Goal: Task Accomplishment & Management: Complete application form

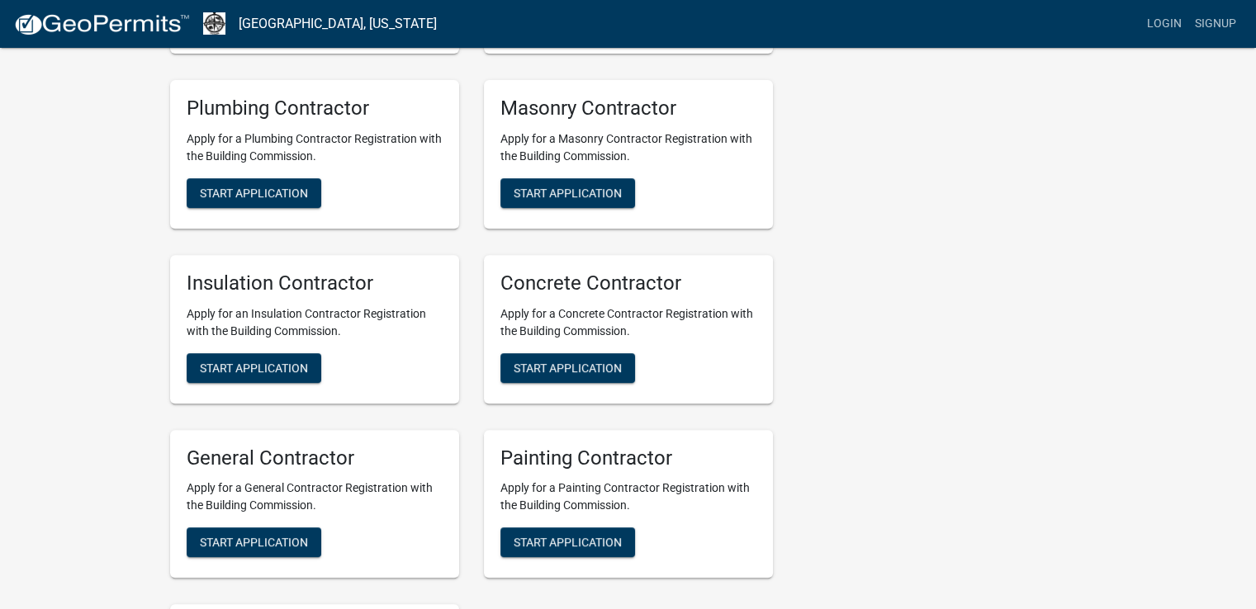
scroll to position [661, 0]
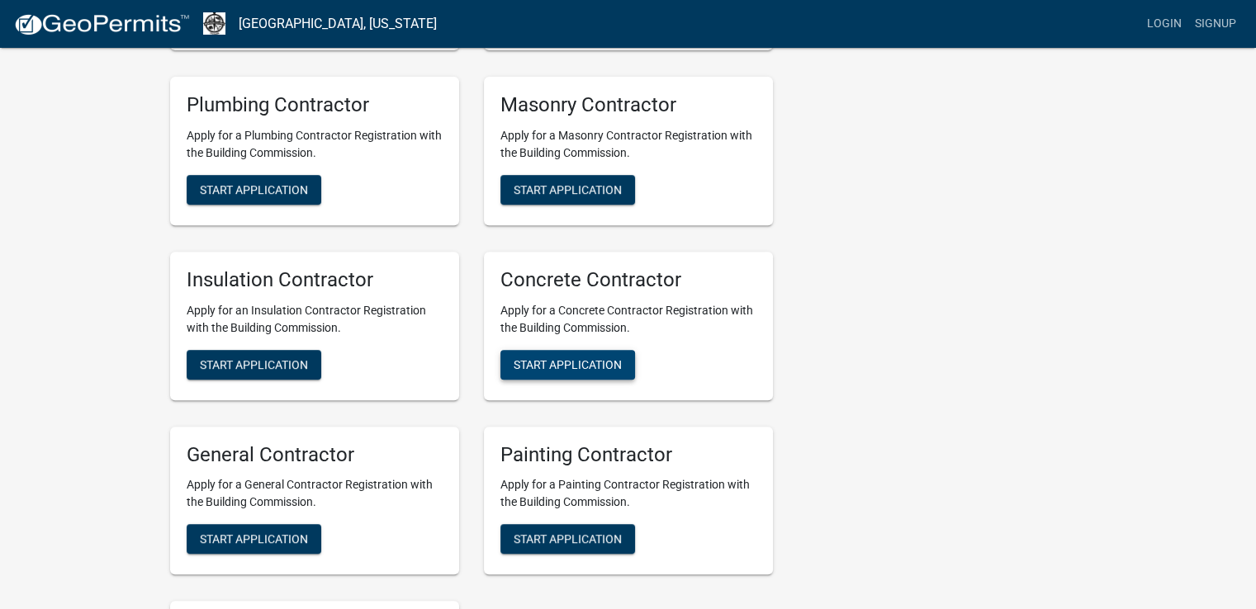
click at [570, 367] on span "Start Application" at bounding box center [568, 364] width 108 height 13
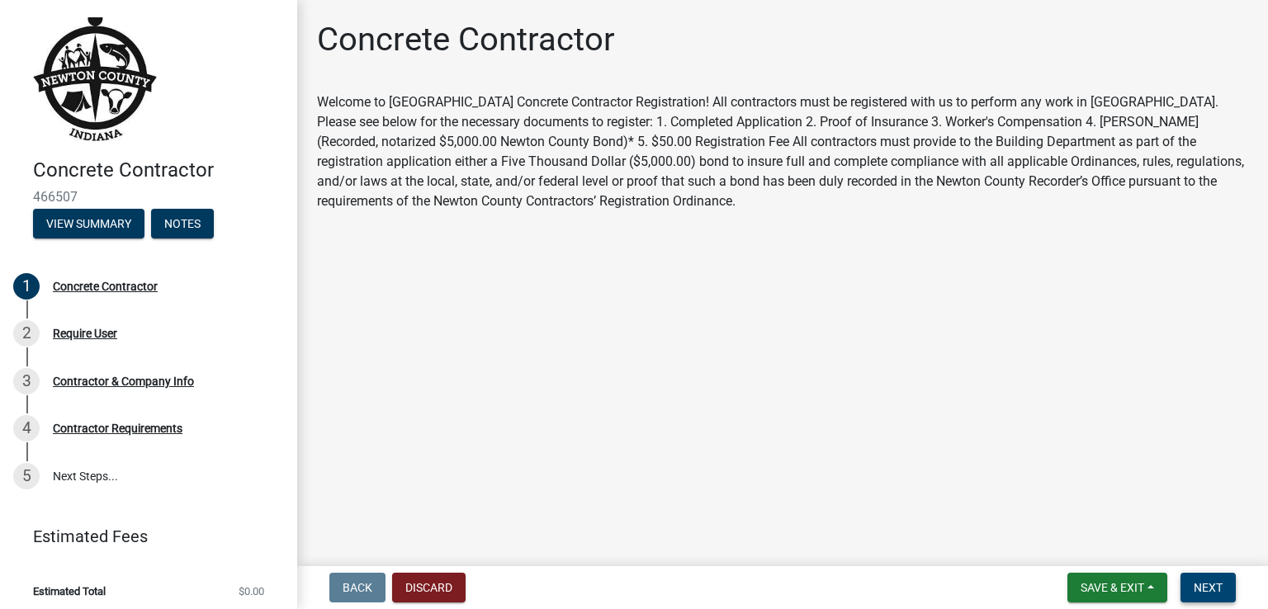
click at [1218, 589] on span "Next" at bounding box center [1208, 587] width 29 height 13
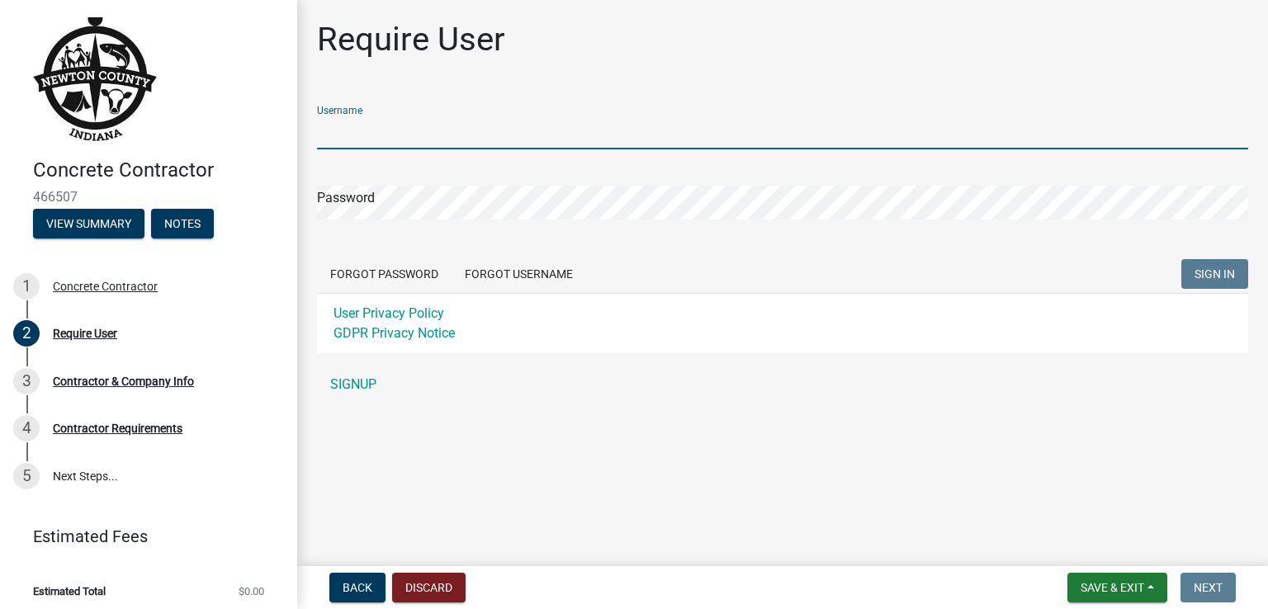
click at [435, 131] on input "Username" at bounding box center [782, 133] width 931 height 34
type input "[EMAIL_ADDRESS][DOMAIN_NAME]"
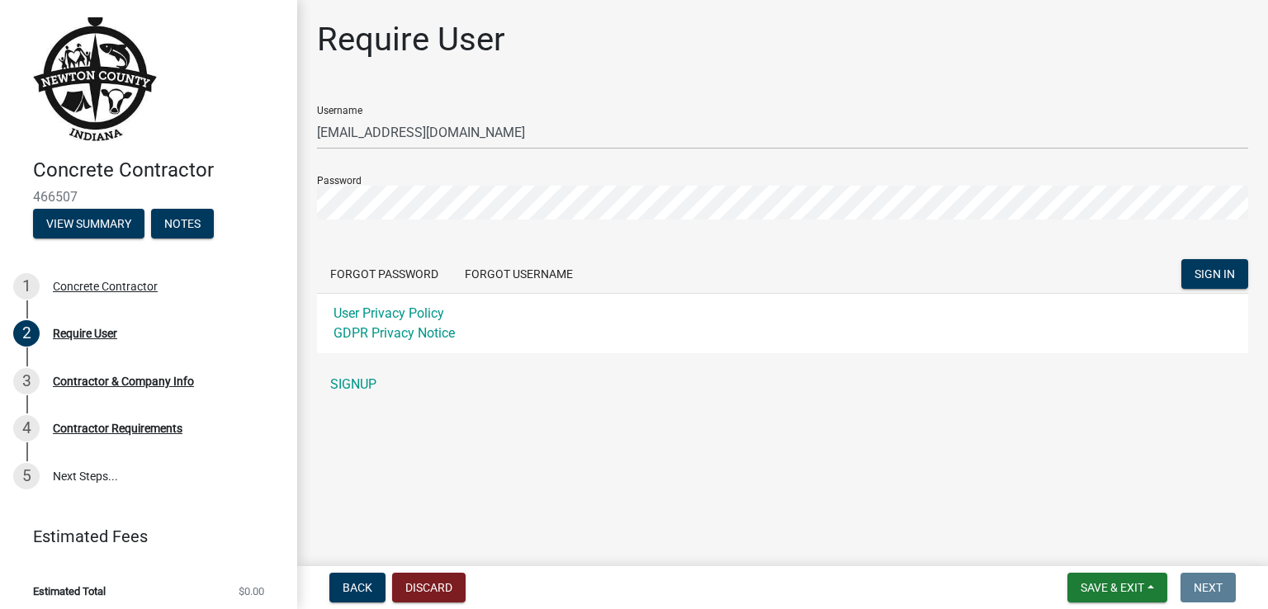
click at [670, 249] on form "Username [EMAIL_ADDRESS][DOMAIN_NAME] Password Forgot Password Forgot Username …" at bounding box center [782, 222] width 931 height 261
click at [1196, 278] on span "SIGN IN" at bounding box center [1215, 274] width 40 height 13
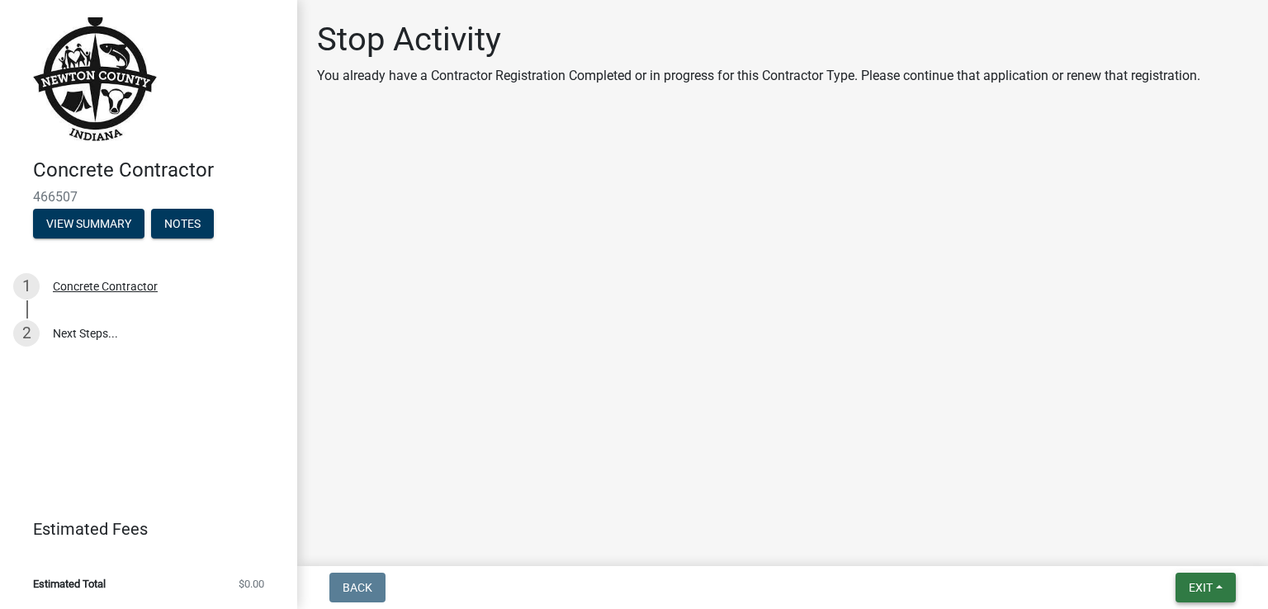
click at [1208, 582] on span "Exit" at bounding box center [1201, 587] width 24 height 13
click at [1191, 581] on span "Exit" at bounding box center [1201, 587] width 24 height 13
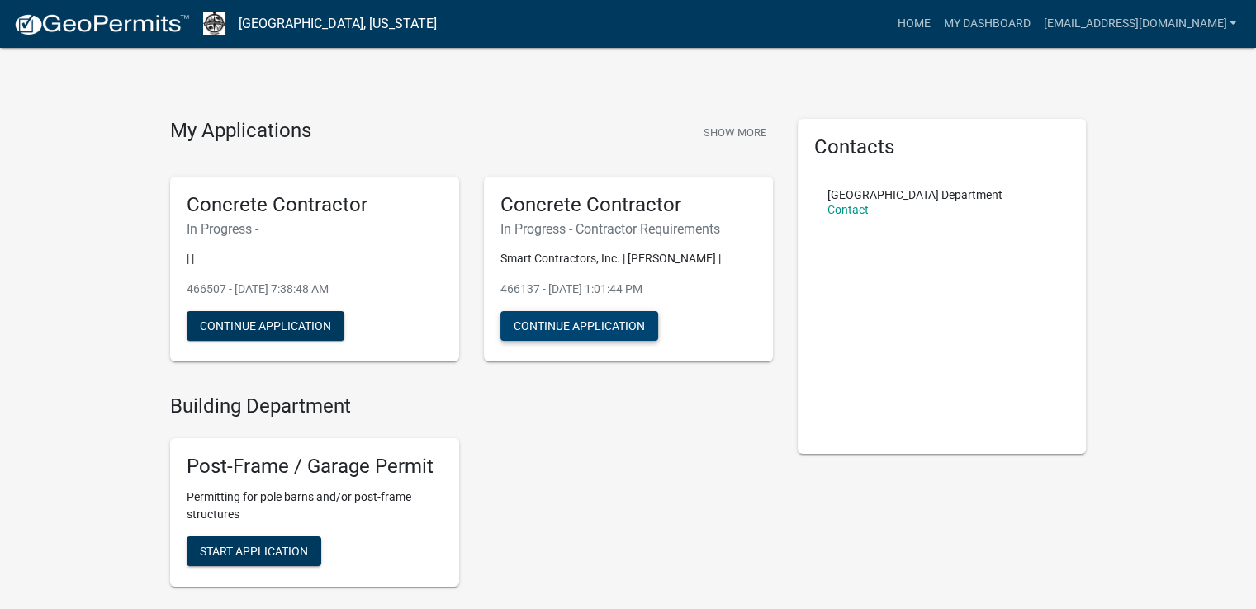
click at [599, 334] on button "Continue Application" at bounding box center [579, 326] width 158 height 30
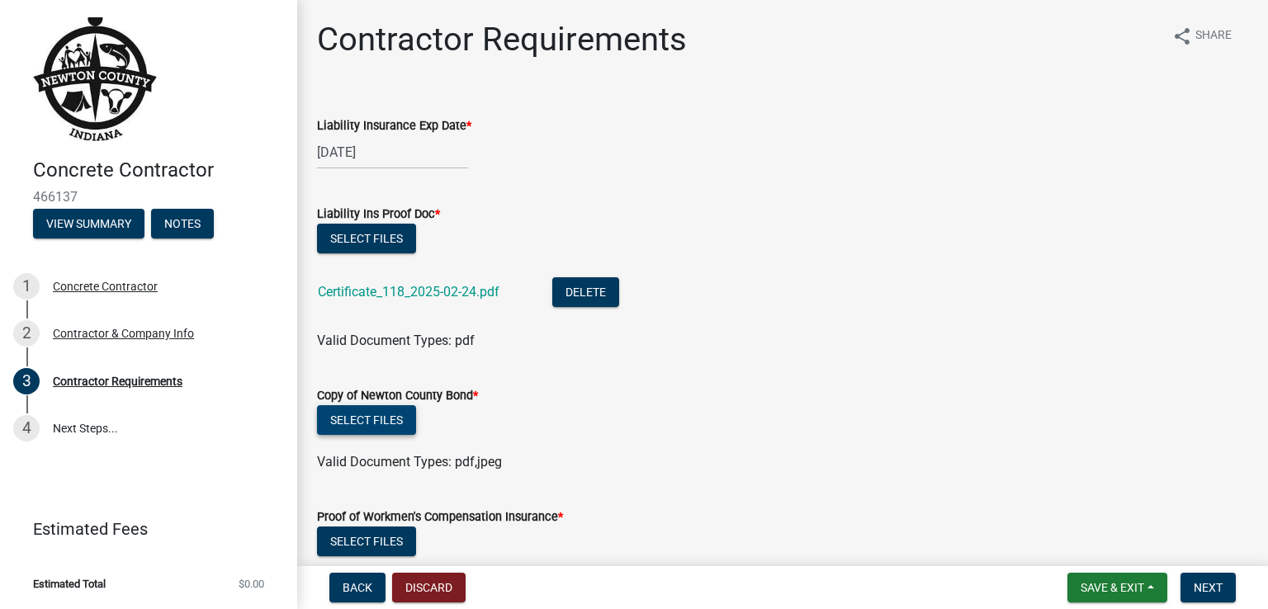
click at [361, 419] on button "Select files" at bounding box center [366, 420] width 99 height 30
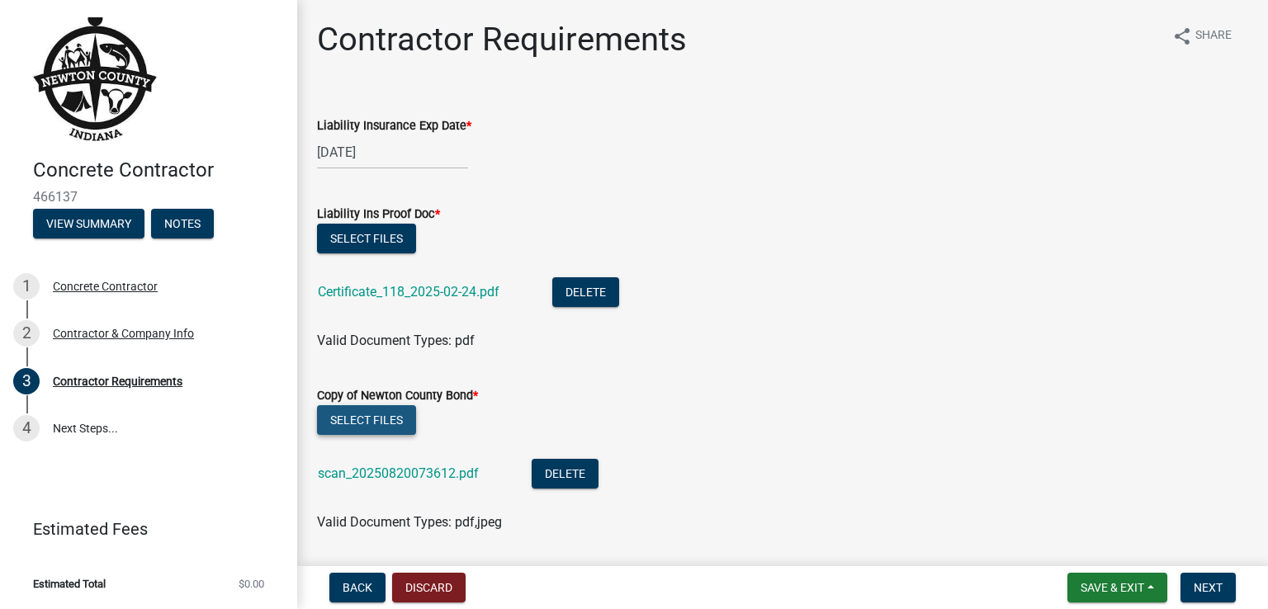
click at [361, 419] on button "Select files" at bounding box center [366, 420] width 99 height 30
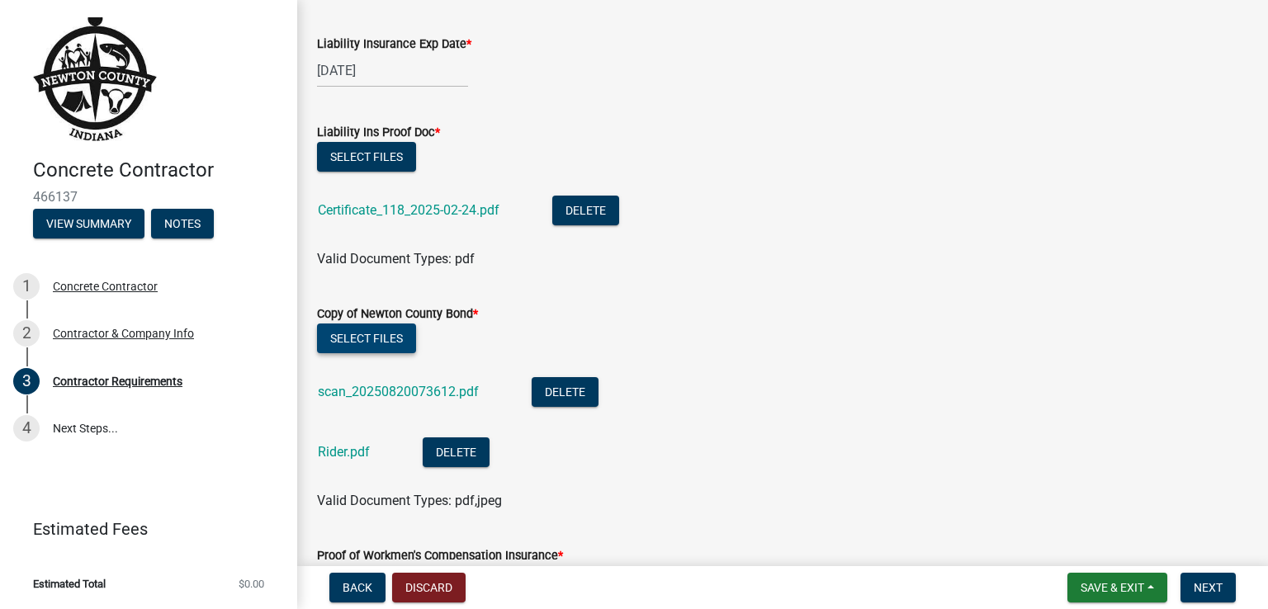
scroll to position [165, 0]
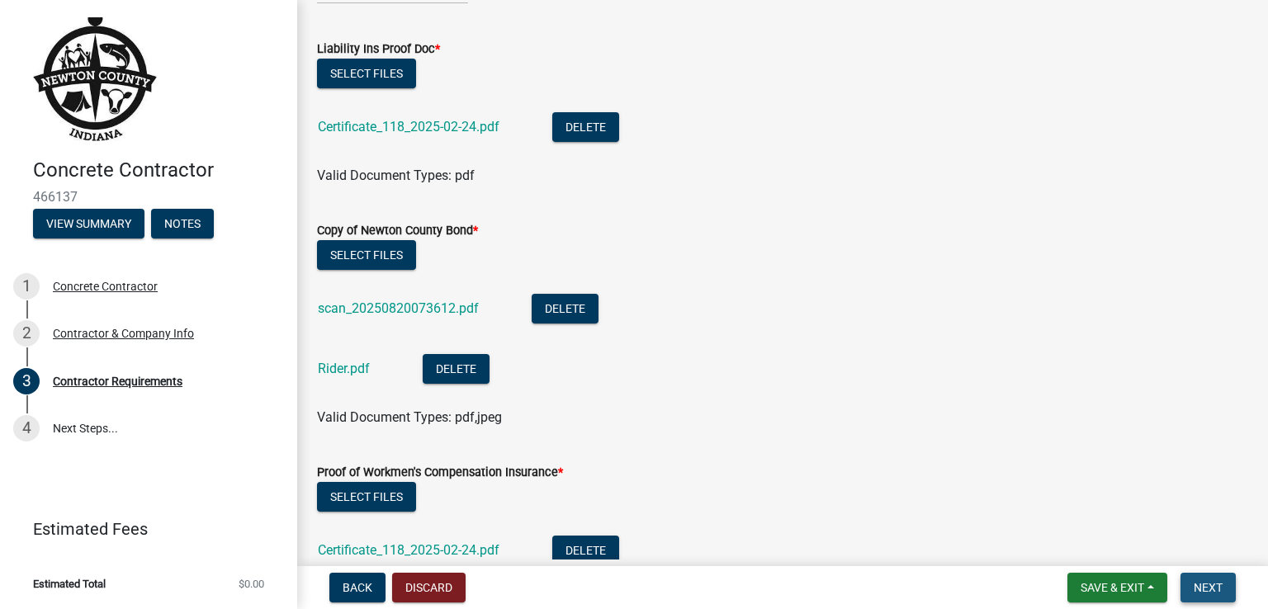
click at [1200, 585] on span "Next" at bounding box center [1208, 587] width 29 height 13
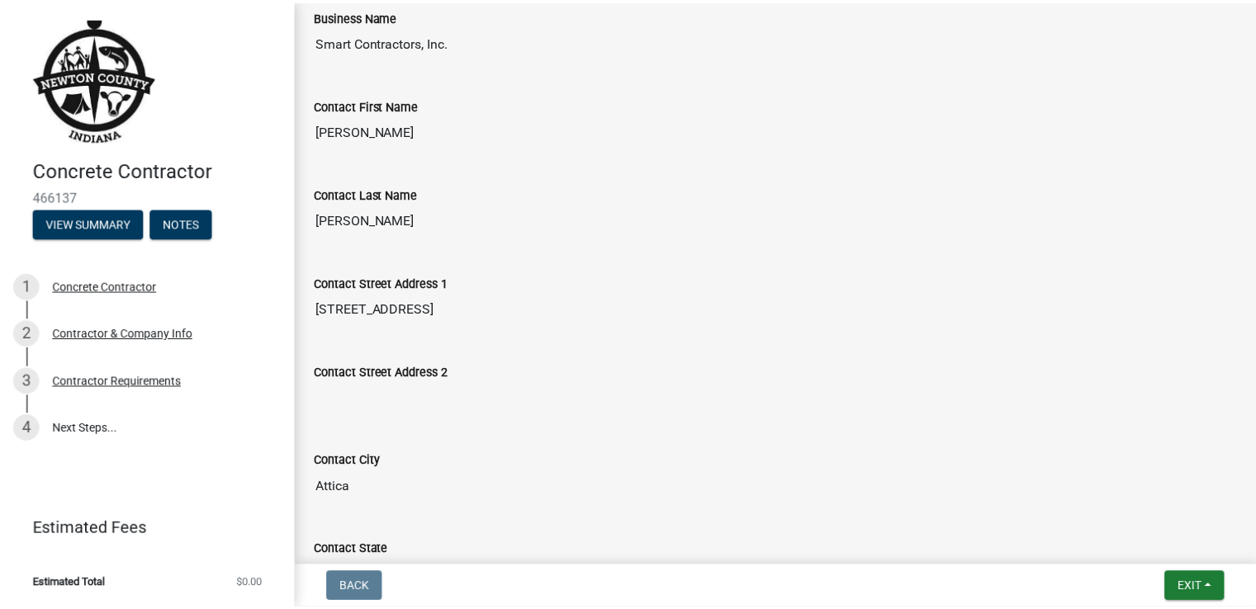
scroll to position [0, 0]
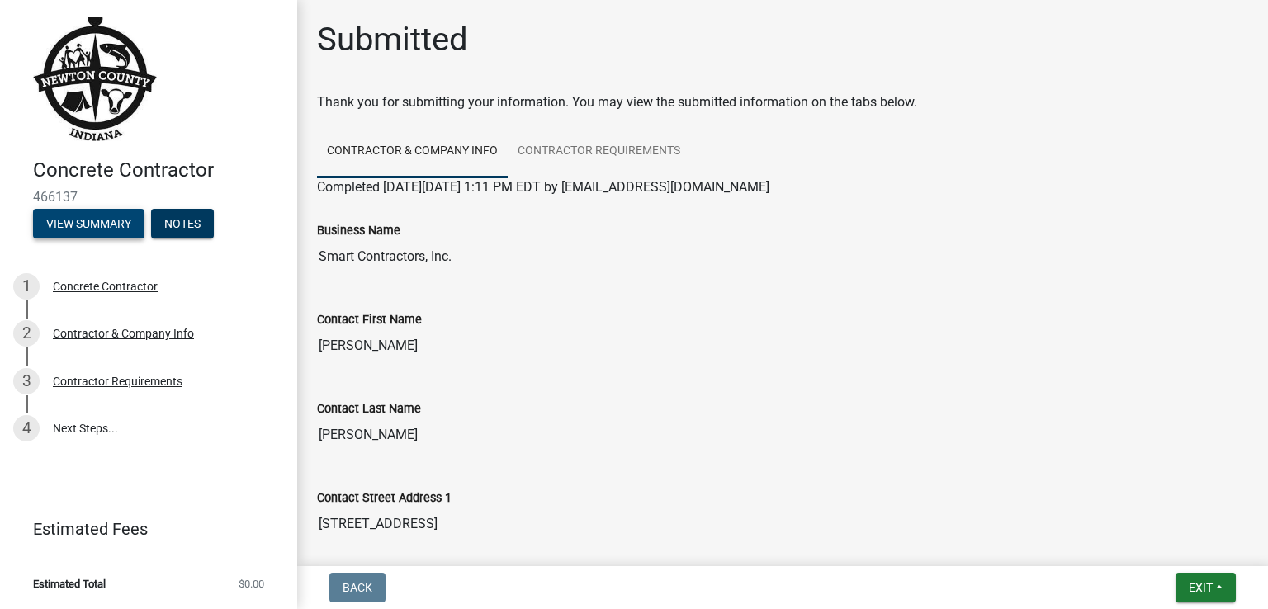
click at [109, 222] on button "View Summary" at bounding box center [88, 224] width 111 height 30
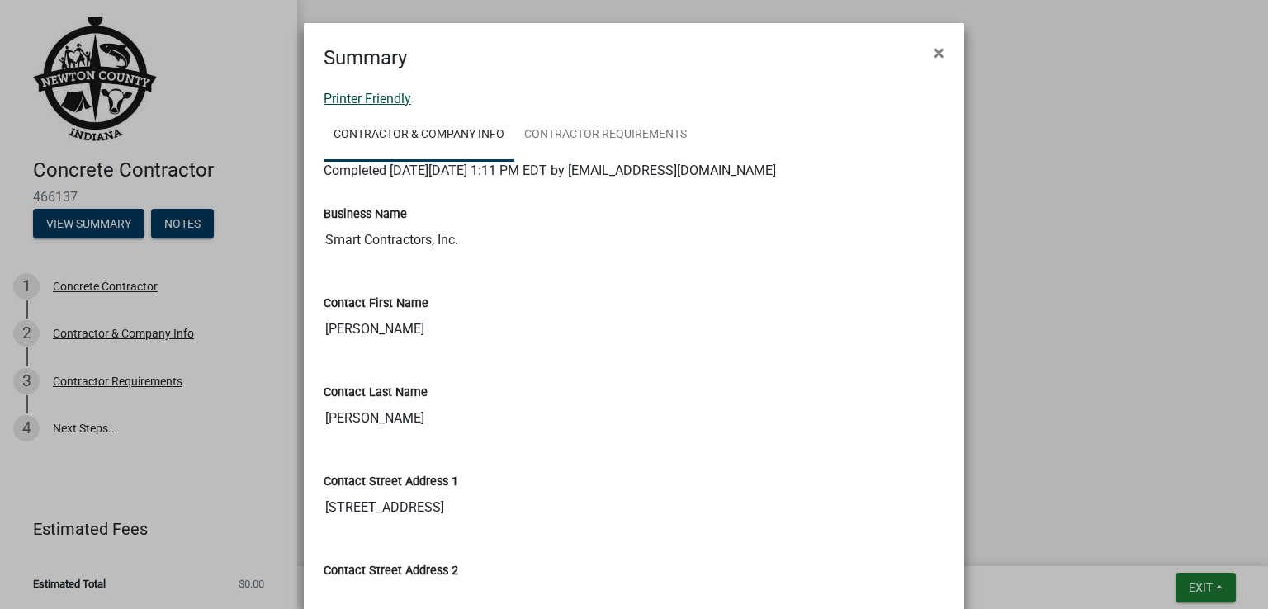
click at [352, 95] on link "Printer Friendly" at bounding box center [368, 99] width 88 height 16
click at [358, 98] on link "Printer Friendly" at bounding box center [368, 99] width 88 height 16
click at [934, 49] on span "×" at bounding box center [939, 52] width 11 height 23
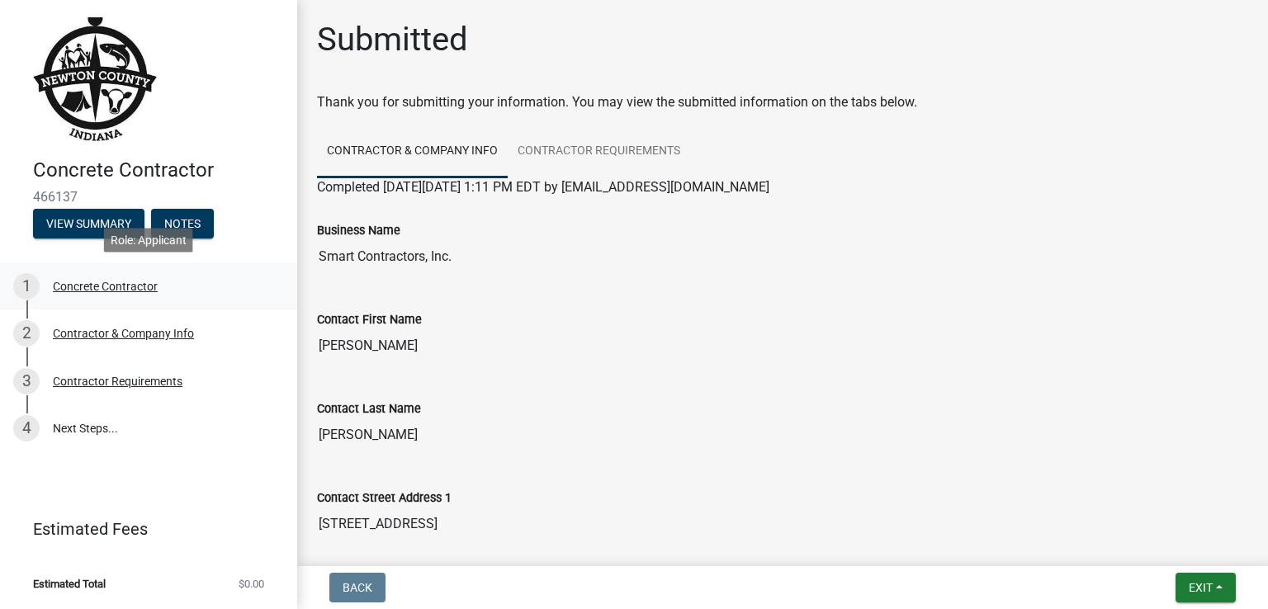
click at [138, 289] on div "Concrete Contractor" at bounding box center [105, 287] width 105 height 12
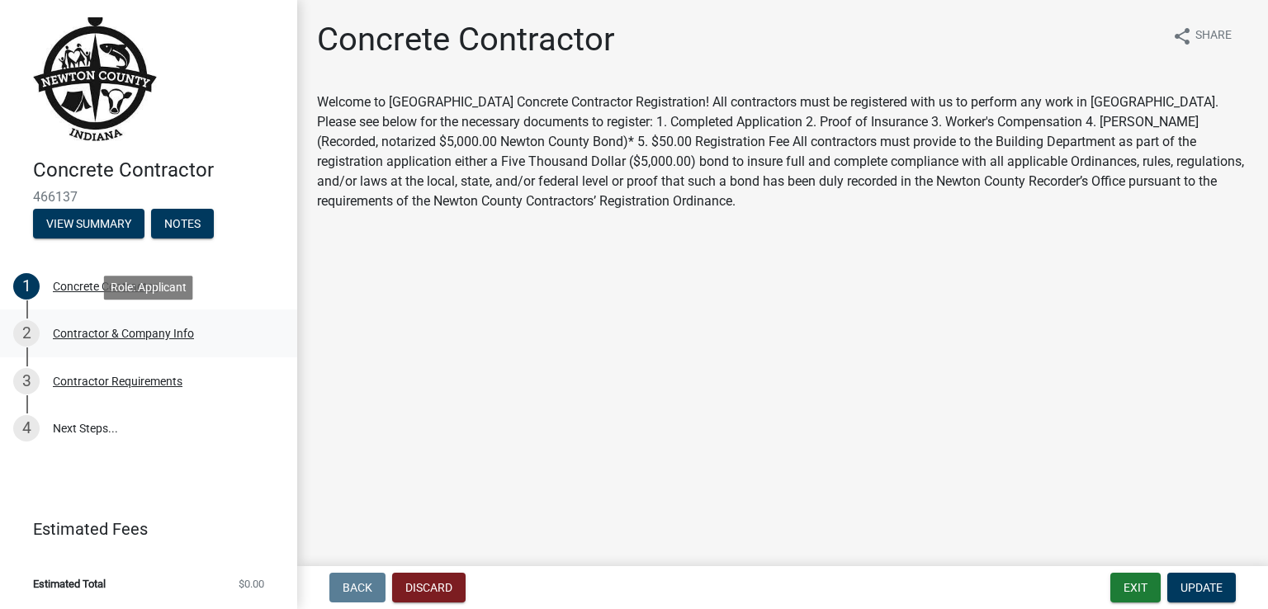
click at [123, 334] on div "Contractor & Company Info" at bounding box center [123, 334] width 141 height 12
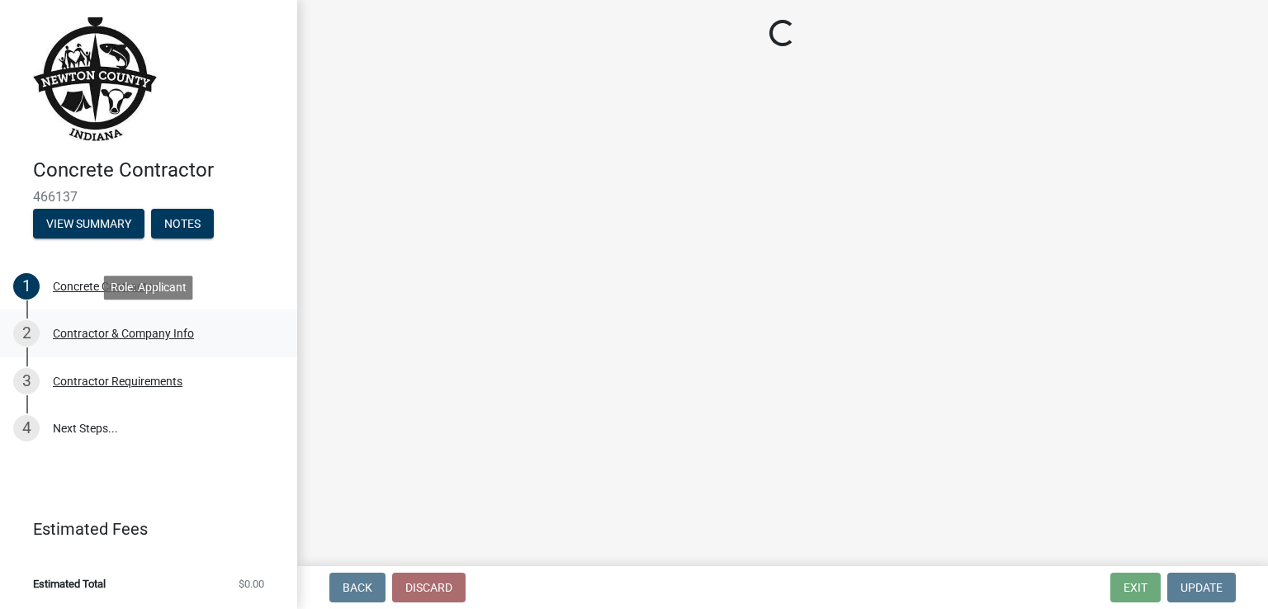
select select "IN"
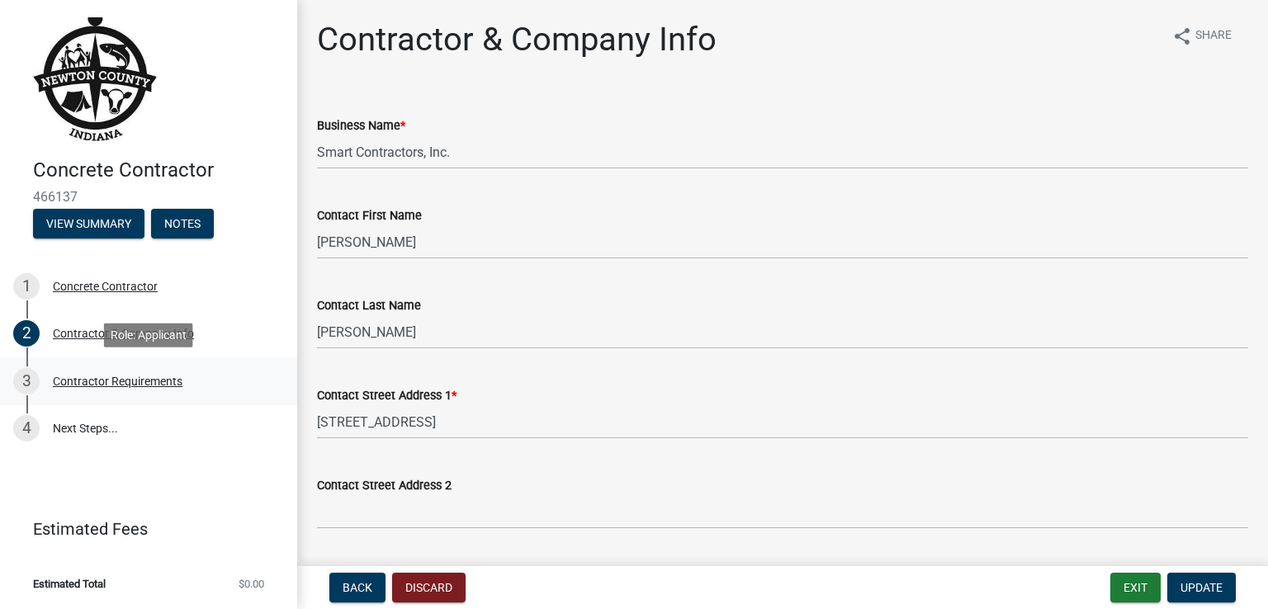
click at [120, 384] on div "Contractor Requirements" at bounding box center [118, 382] width 130 height 12
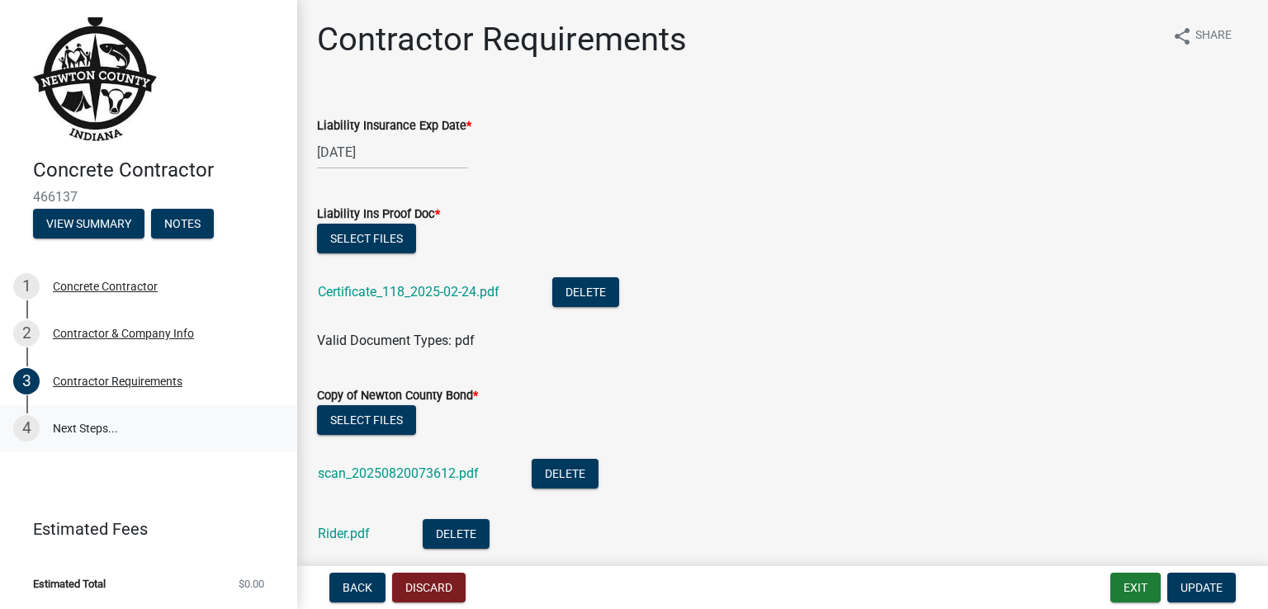
click at [67, 431] on link "4 Next Steps..." at bounding box center [148, 429] width 297 height 48
click at [69, 427] on link "4 Next Steps..." at bounding box center [148, 429] width 297 height 48
click at [1130, 588] on button "Exit" at bounding box center [1136, 588] width 50 height 30
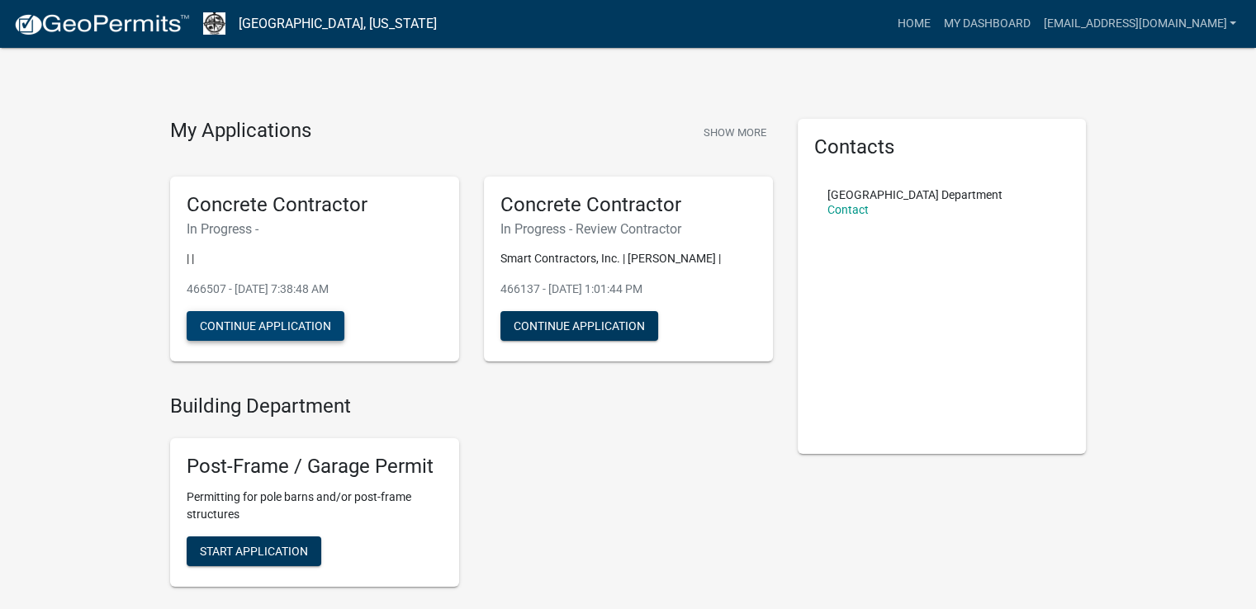
click at [315, 324] on button "Continue Application" at bounding box center [266, 326] width 158 height 30
